Goal: Information Seeking & Learning: Learn about a topic

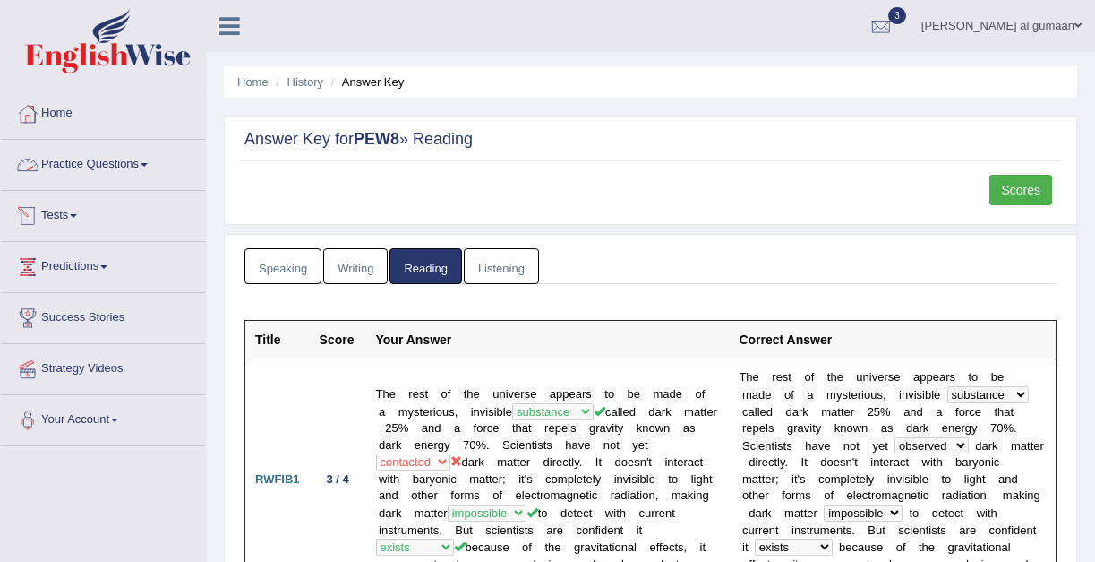
click at [78, 210] on link "Tests" at bounding box center [103, 213] width 204 height 45
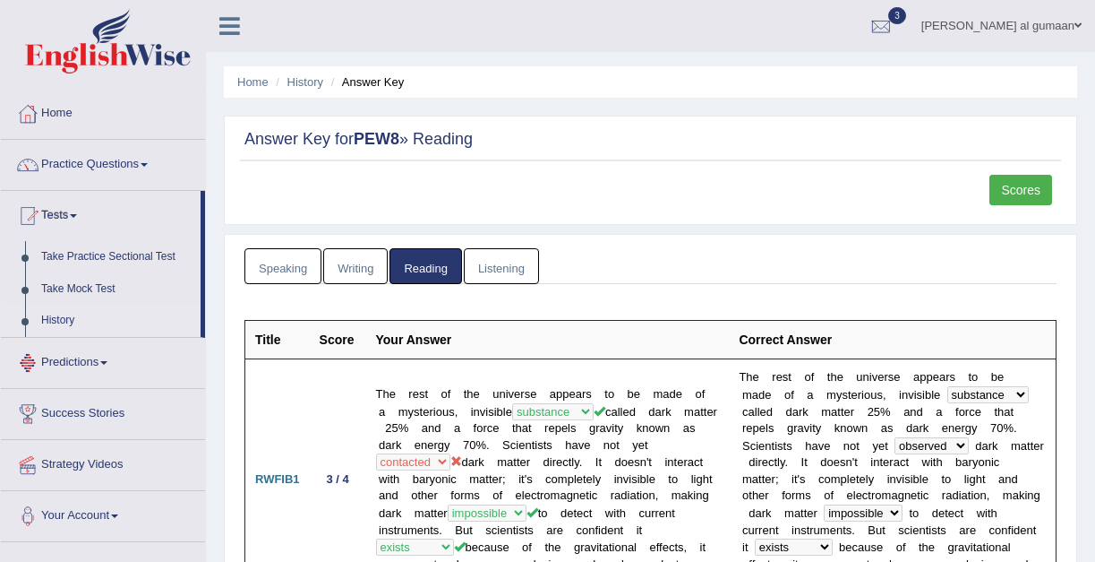
click at [60, 322] on link "History" at bounding box center [116, 321] width 167 height 32
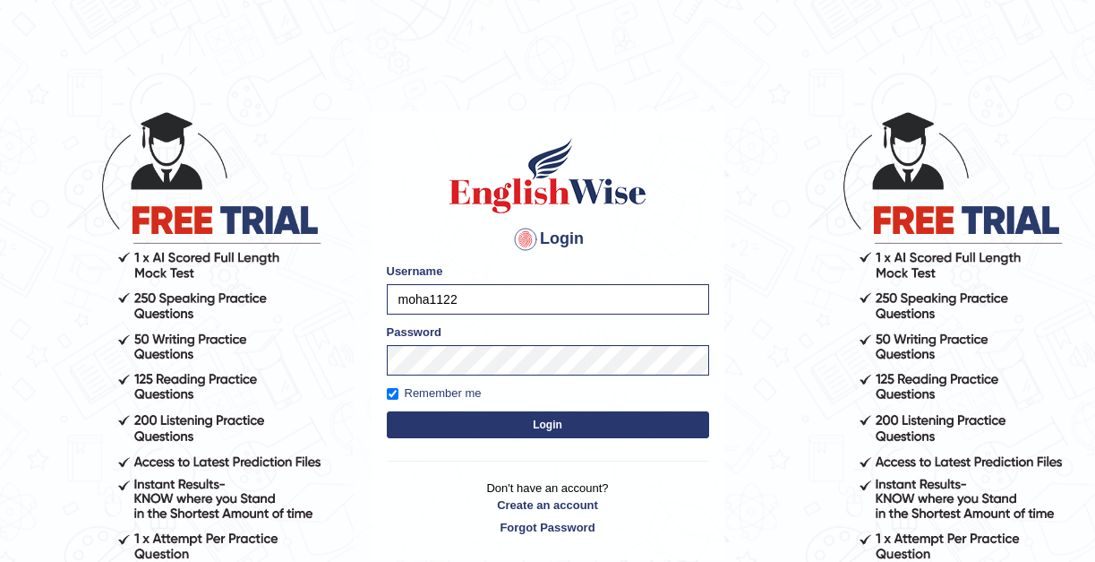
click at [433, 425] on button "Login" at bounding box center [548, 424] width 322 height 27
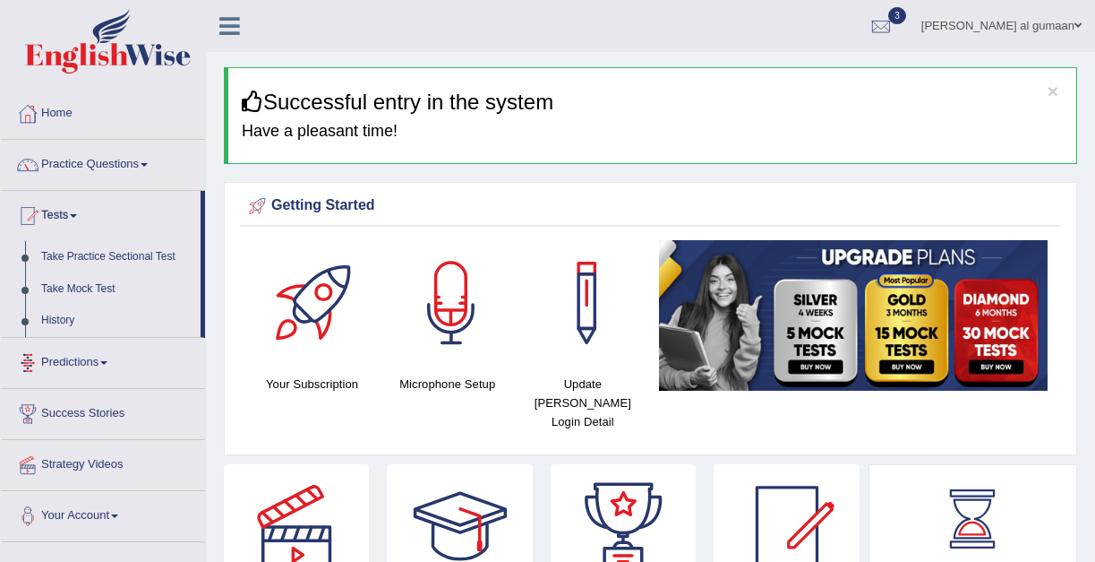
click at [47, 315] on link "History" at bounding box center [116, 321] width 167 height 32
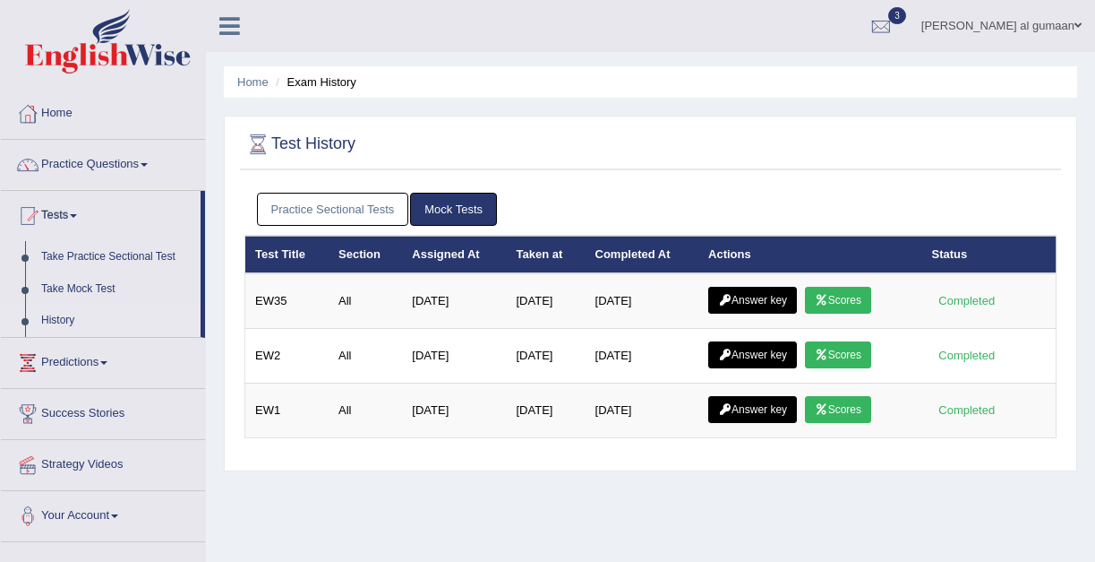
click at [325, 213] on link "Practice Sectional Tests" at bounding box center [333, 209] width 152 height 33
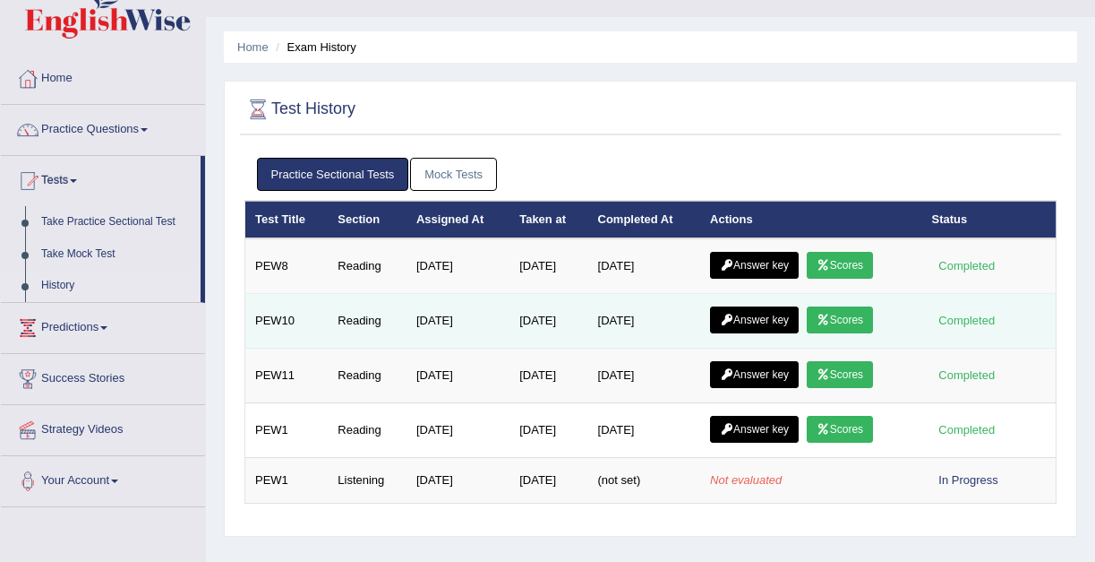
scroll to position [39, 0]
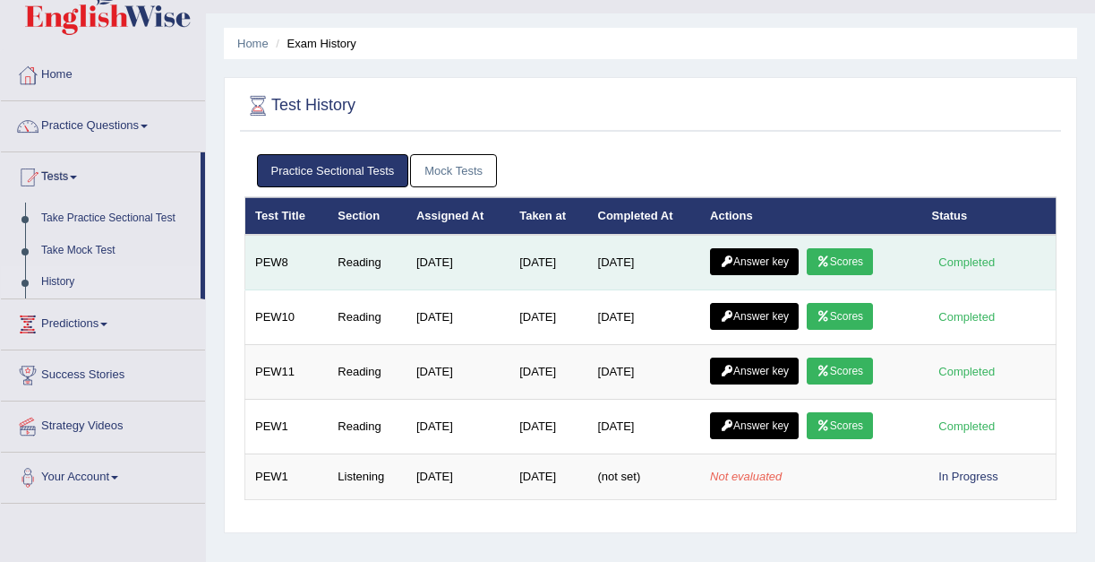
click at [841, 263] on link "Scores" at bounding box center [840, 261] width 66 height 27
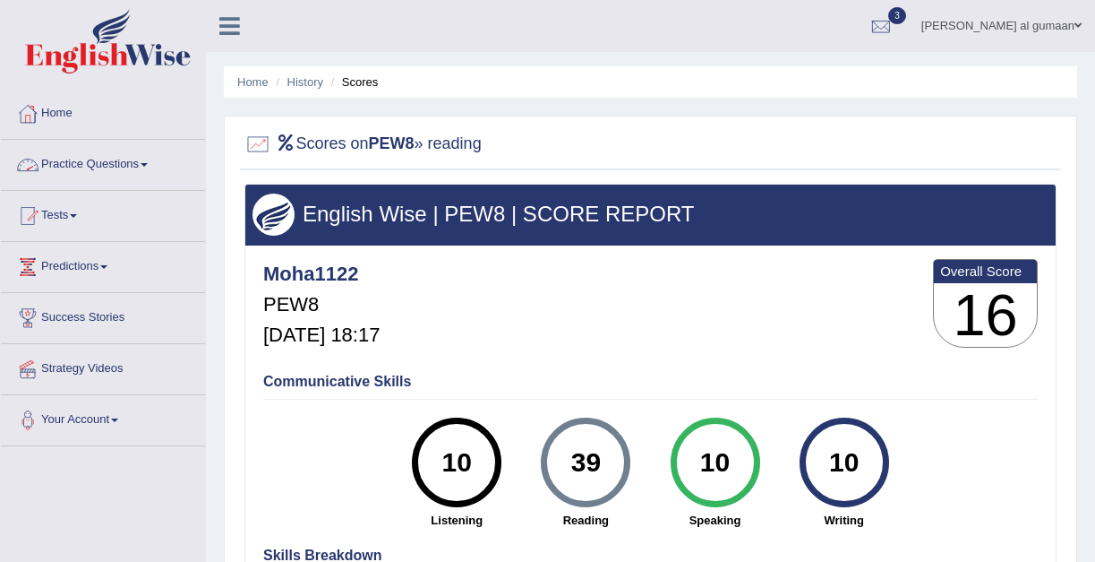
click at [97, 175] on link "Practice Questions" at bounding box center [103, 162] width 204 height 45
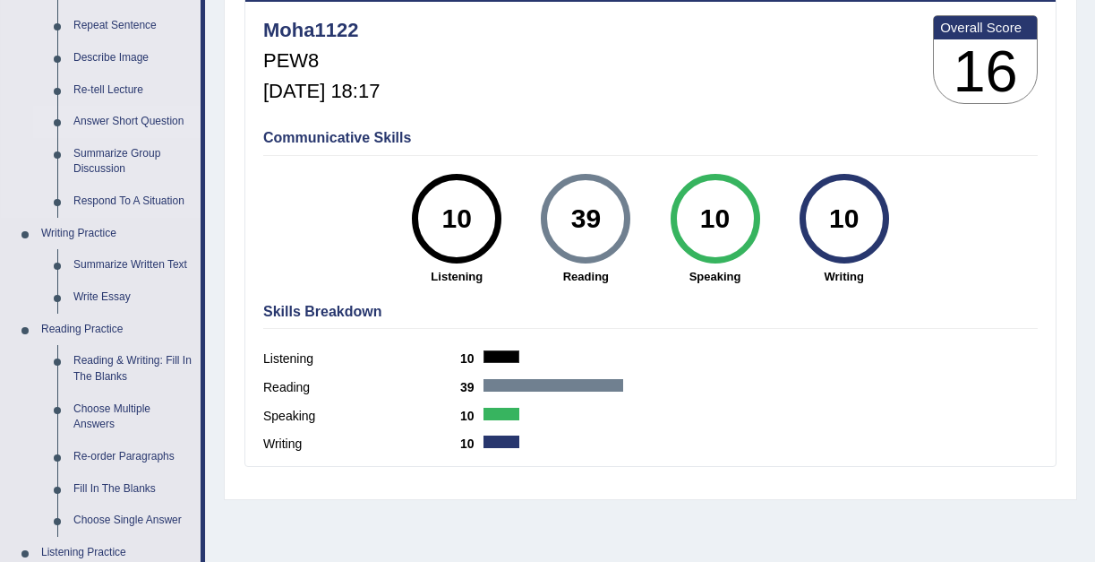
scroll to position [245, 0]
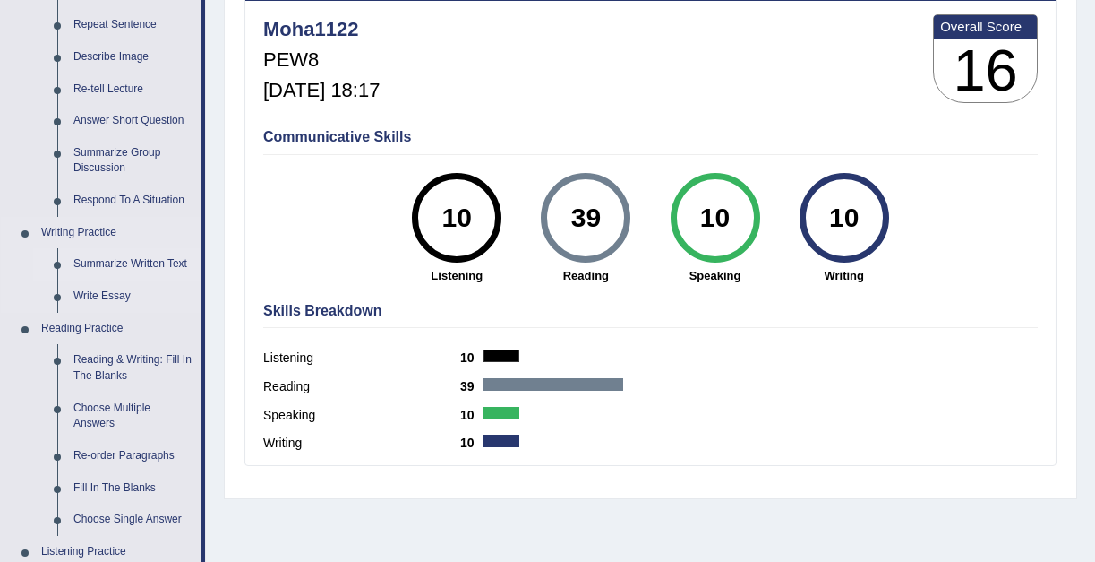
click at [117, 267] on link "Summarize Written Text" at bounding box center [132, 264] width 135 height 32
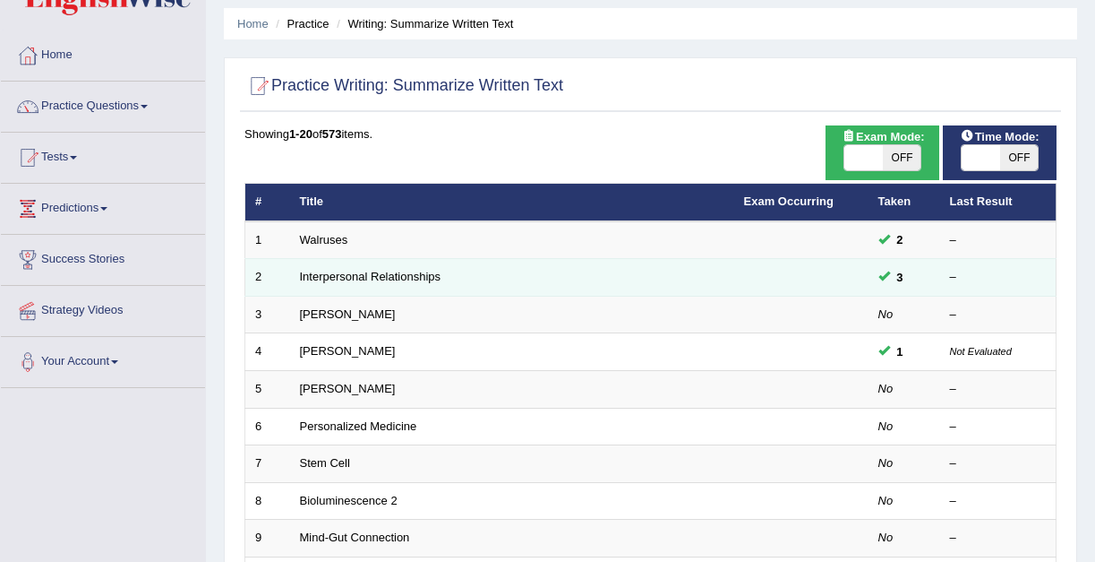
scroll to position [63, 0]
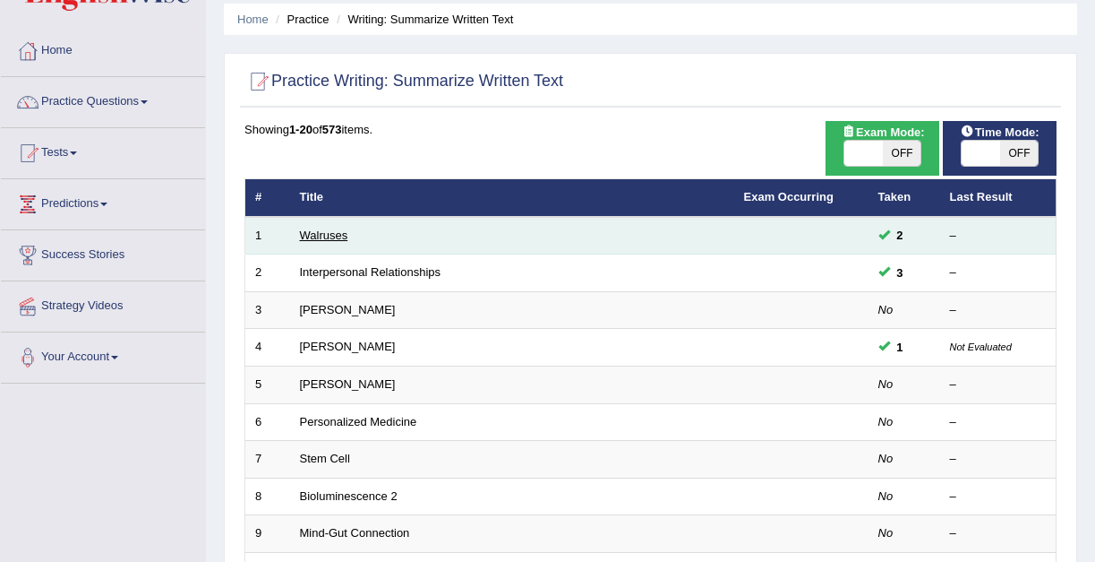
click at [325, 237] on link "Walruses" at bounding box center [324, 234] width 48 height 13
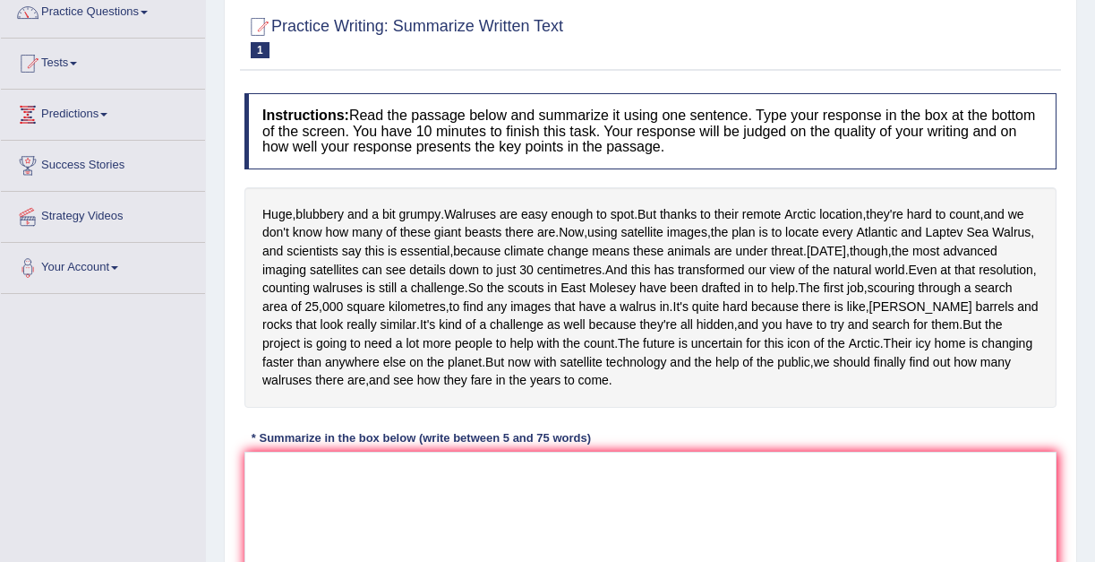
scroll to position [148, 0]
